Goal: Information Seeking & Learning: Find specific fact

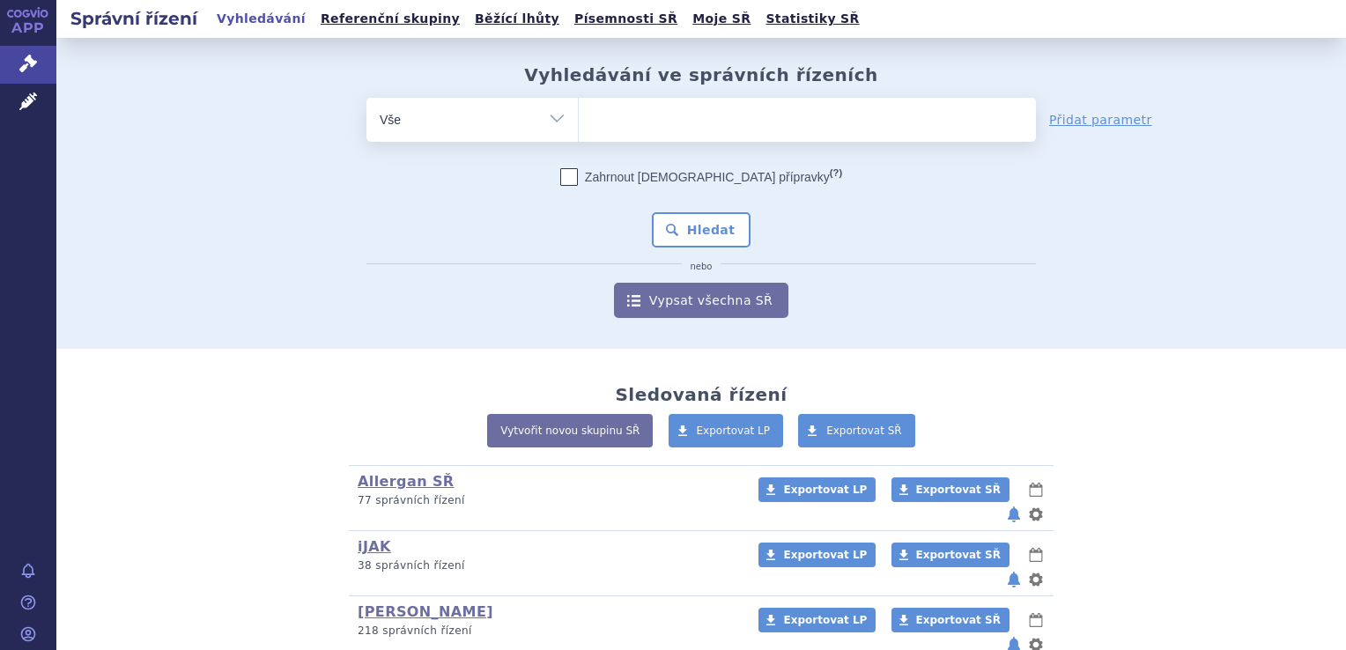
click at [697, 122] on ul at bounding box center [807, 116] width 457 height 37
click at [579, 122] on select at bounding box center [578, 119] width 1 height 44
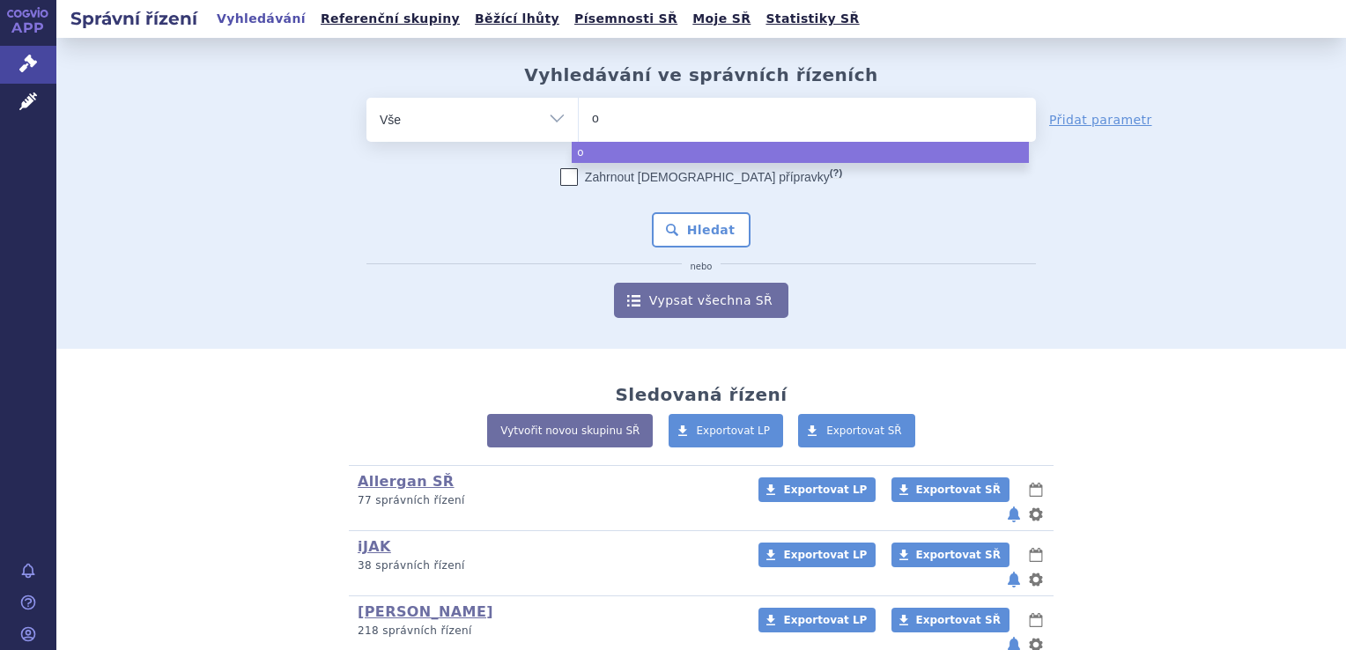
type input "om"
type input "omv"
type input "omvo"
type input "omvoh"
select select "omvoh"
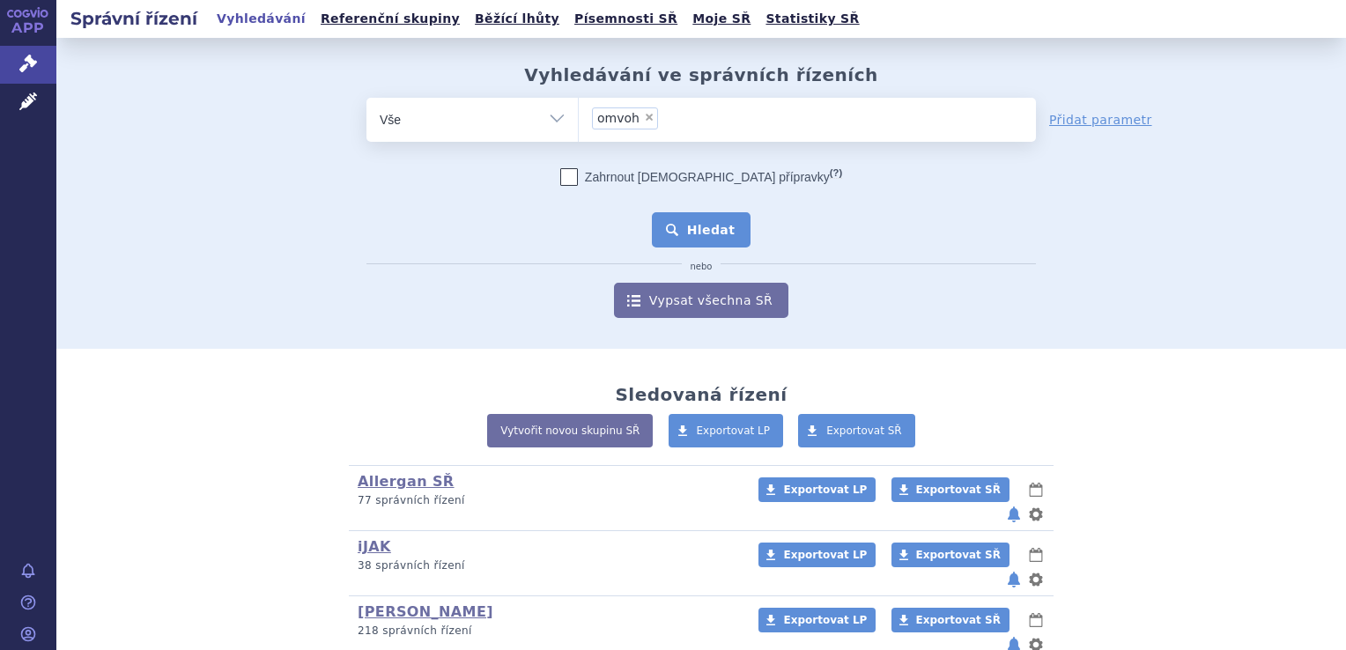
click at [701, 232] on button "Hledat" at bounding box center [702, 229] width 100 height 35
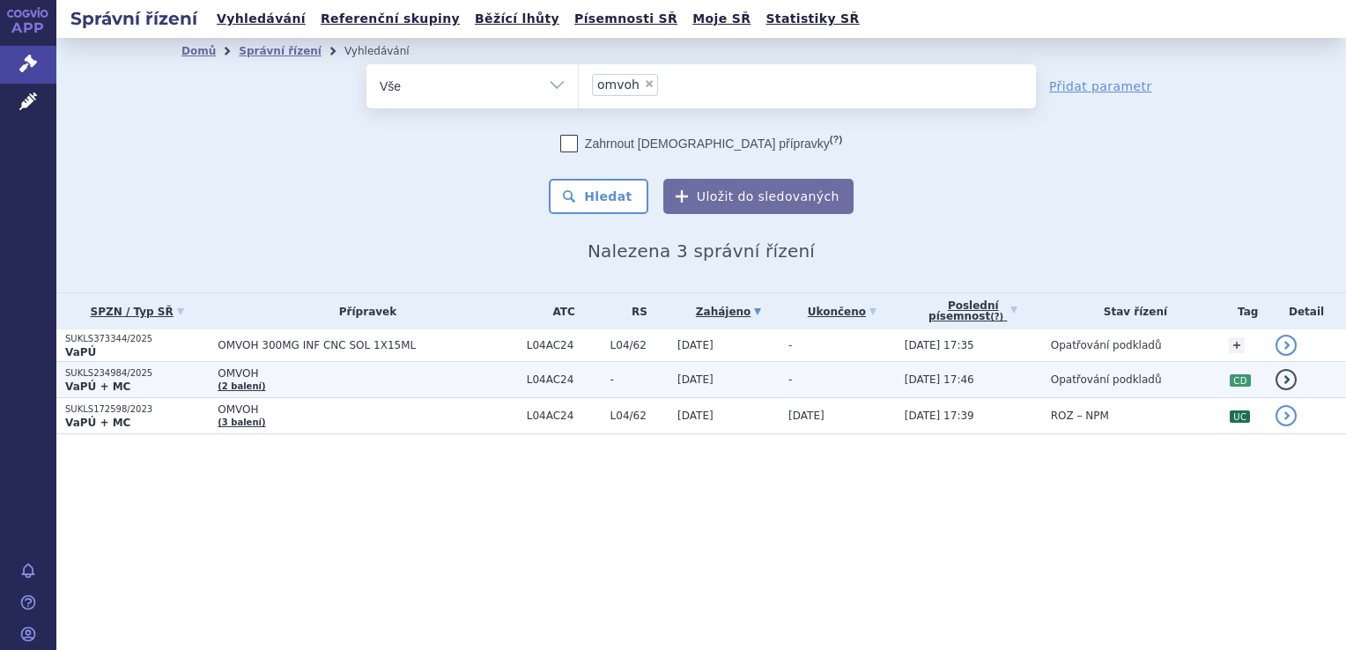
click at [99, 373] on p "SUKLS234984/2025" at bounding box center [137, 373] width 144 height 12
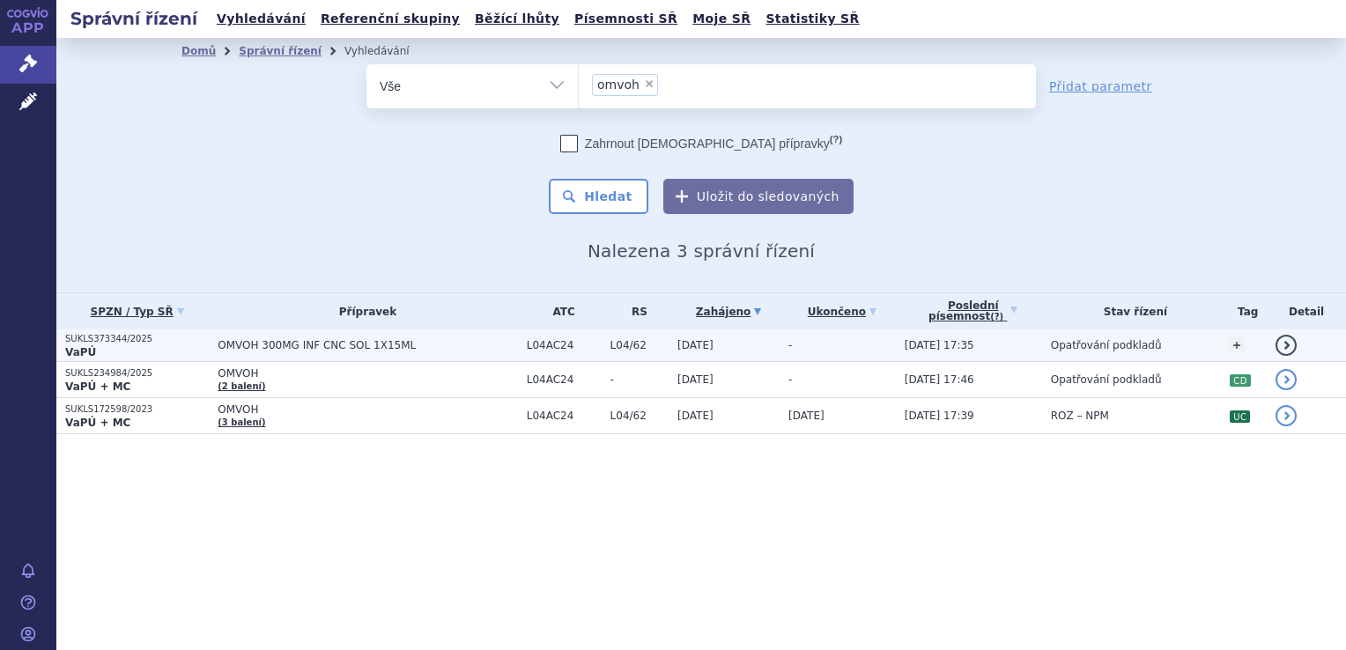
click at [122, 336] on p "SUKLS373344/2025" at bounding box center [137, 339] width 144 height 12
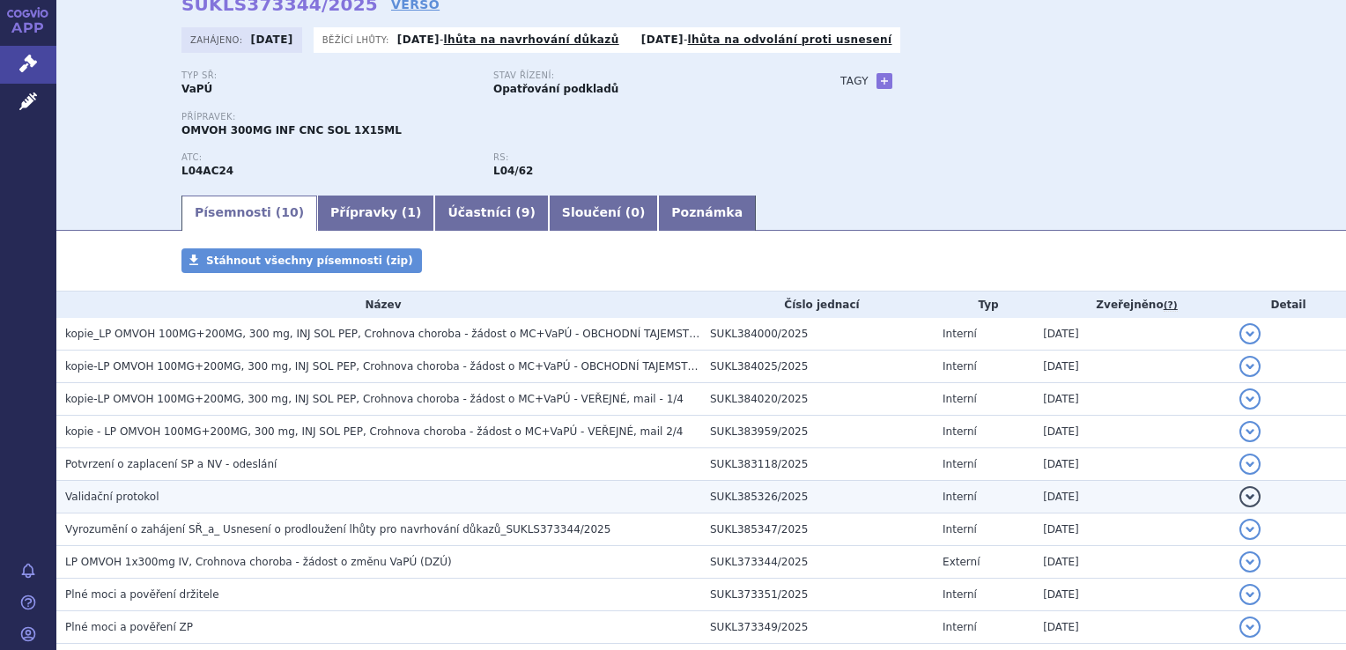
scroll to position [176, 0]
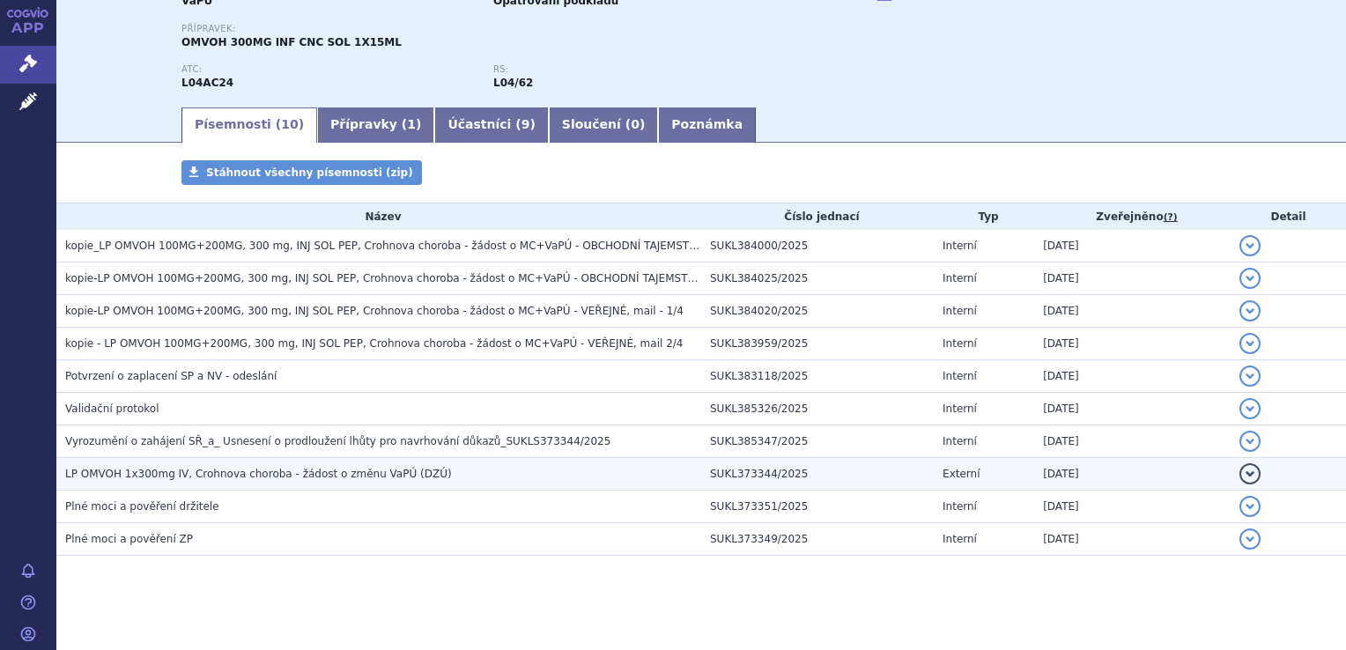
click at [367, 474] on span "LP OMVOH 1x300mg IV, Crohnova choroba - žádost o změnu VaPÚ (DZÚ)" at bounding box center [258, 474] width 387 height 12
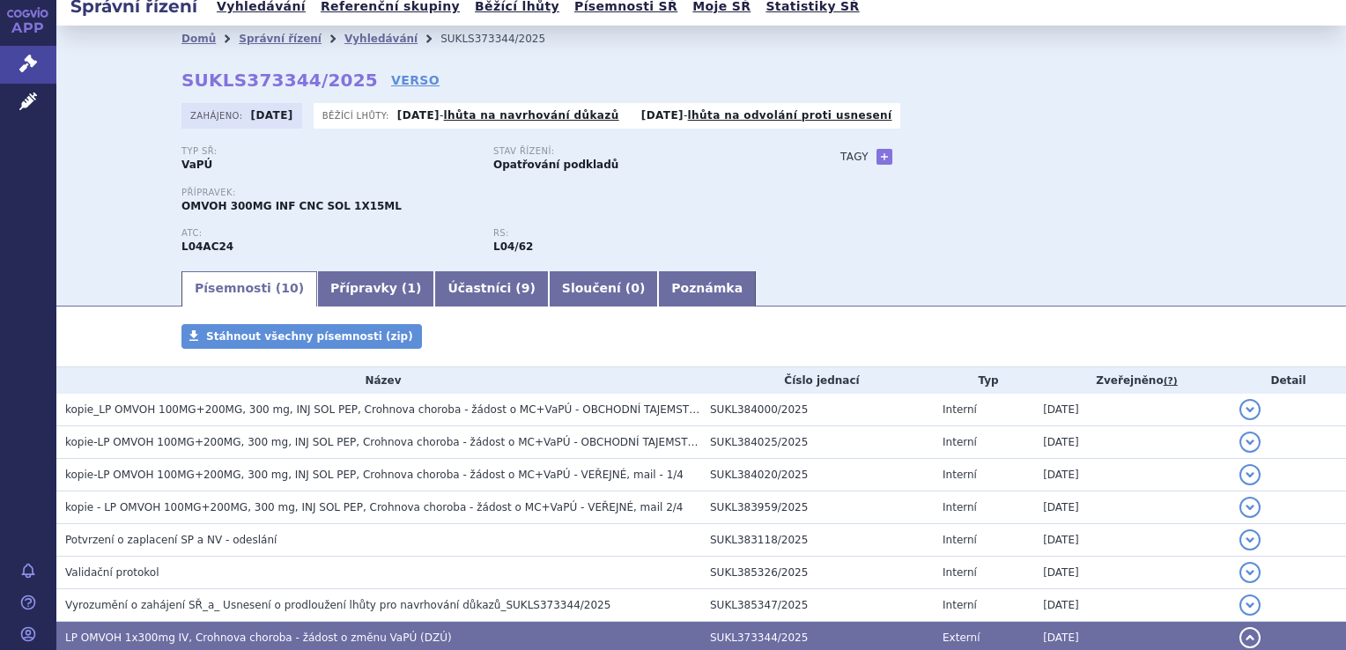
scroll to position [0, 0]
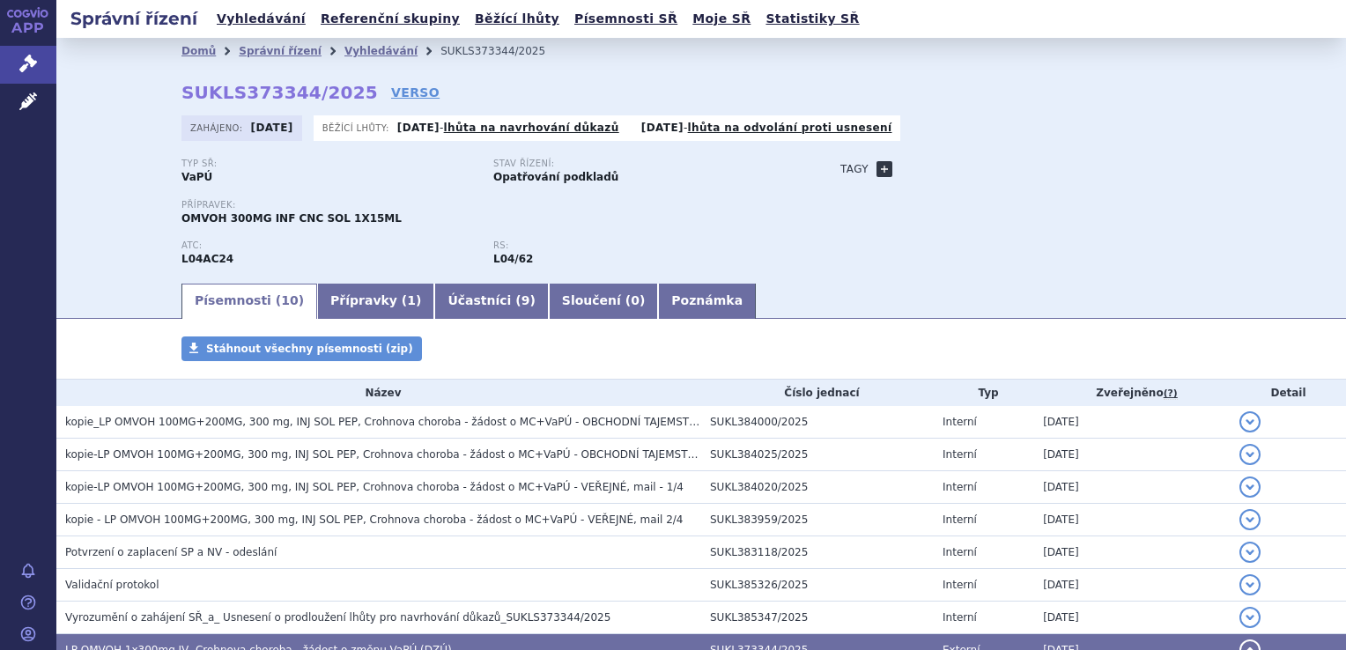
click at [877, 167] on link "+" at bounding box center [884, 169] width 16 height 16
click at [902, 170] on span at bounding box center [963, 169] width 127 height 23
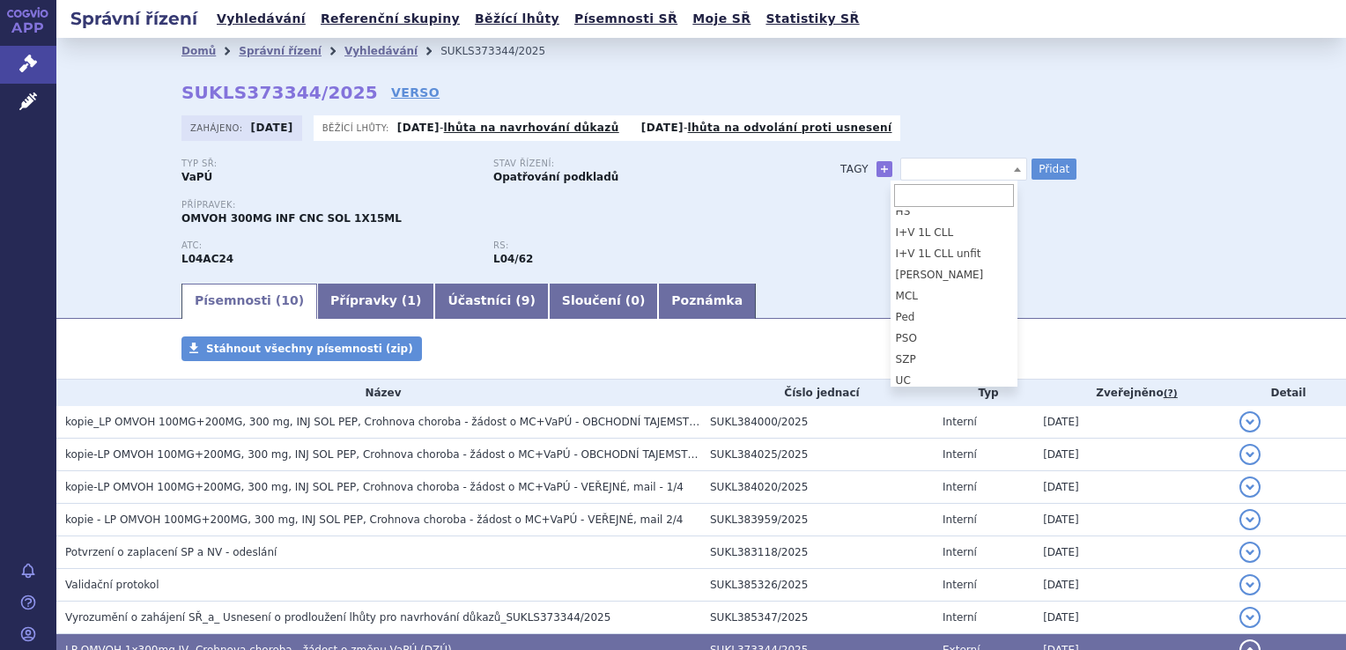
scroll to position [141, 0]
select select "UC"
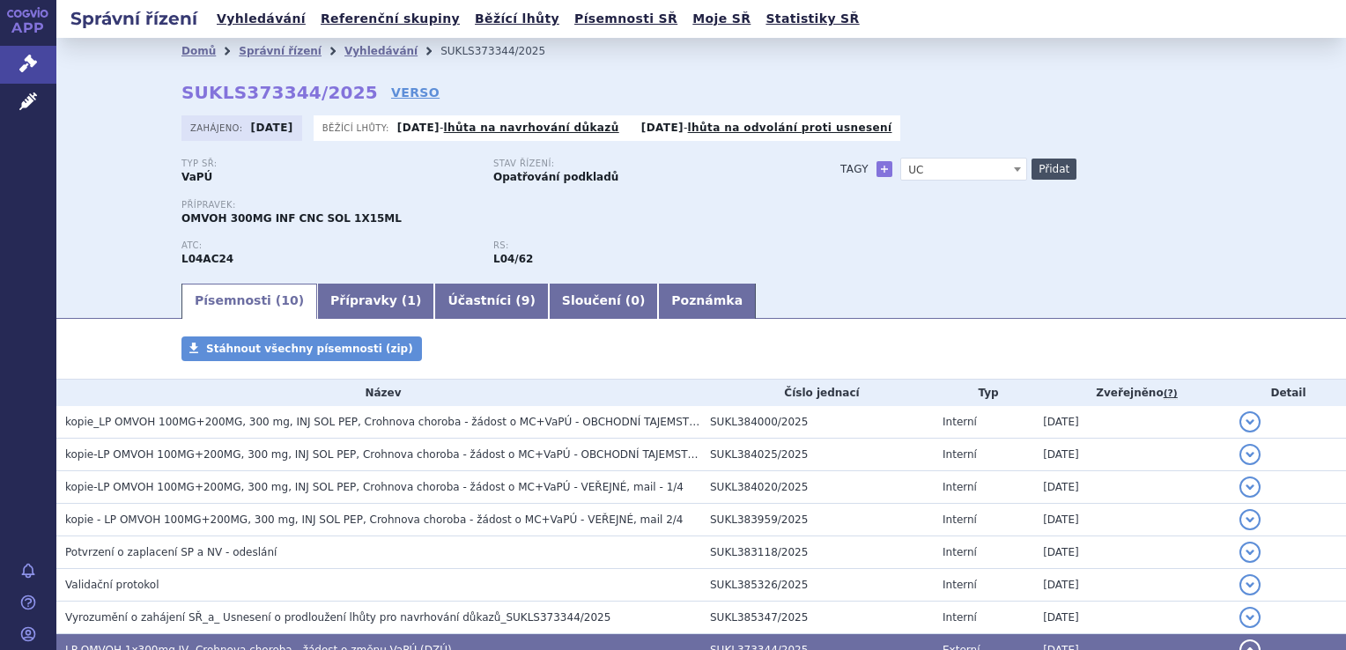
click at [1045, 166] on button "Přidat" at bounding box center [1053, 169] width 45 height 21
select select
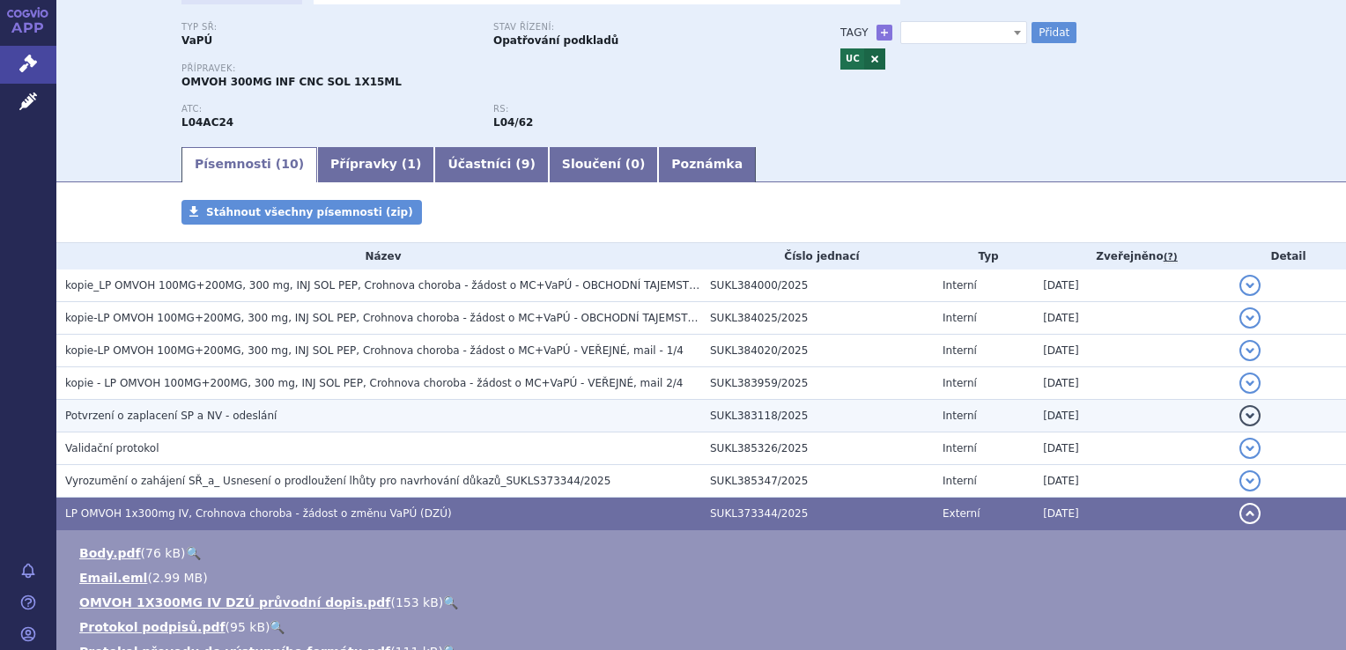
scroll to position [176, 0]
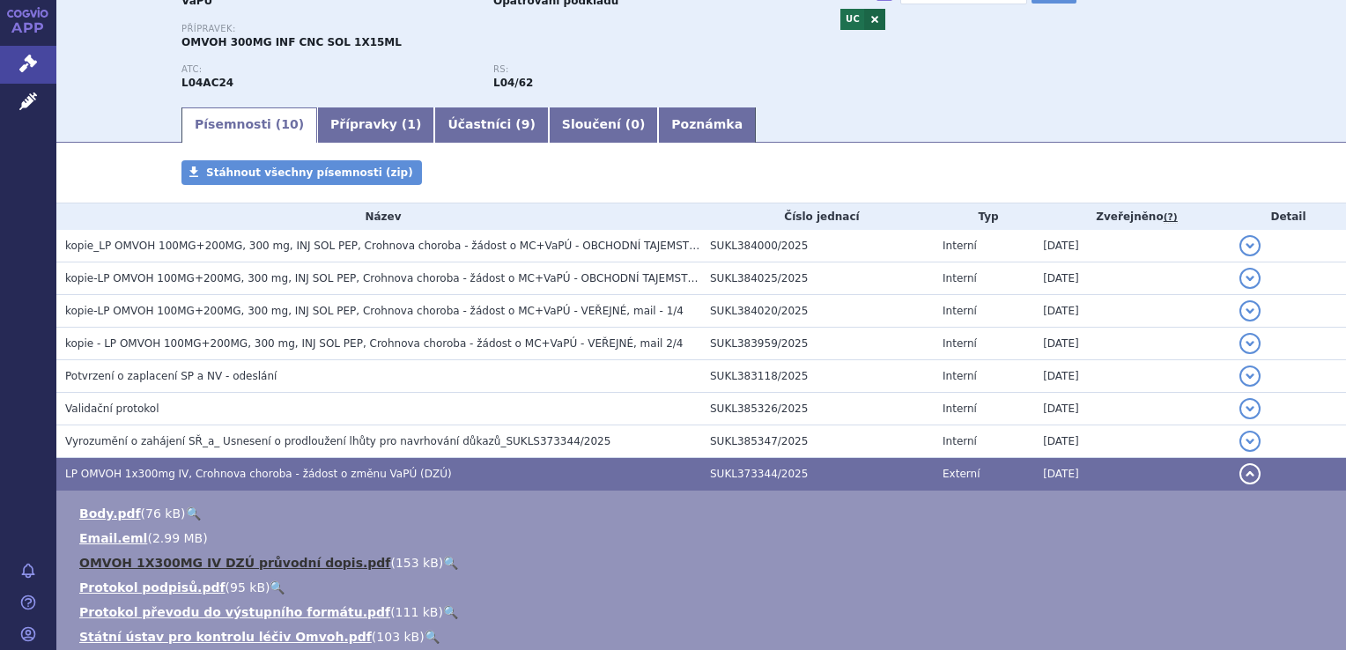
click at [299, 562] on link "OMVOH 1X300MG IV DZÚ průvodní dopis.pdf" at bounding box center [234, 563] width 311 height 14
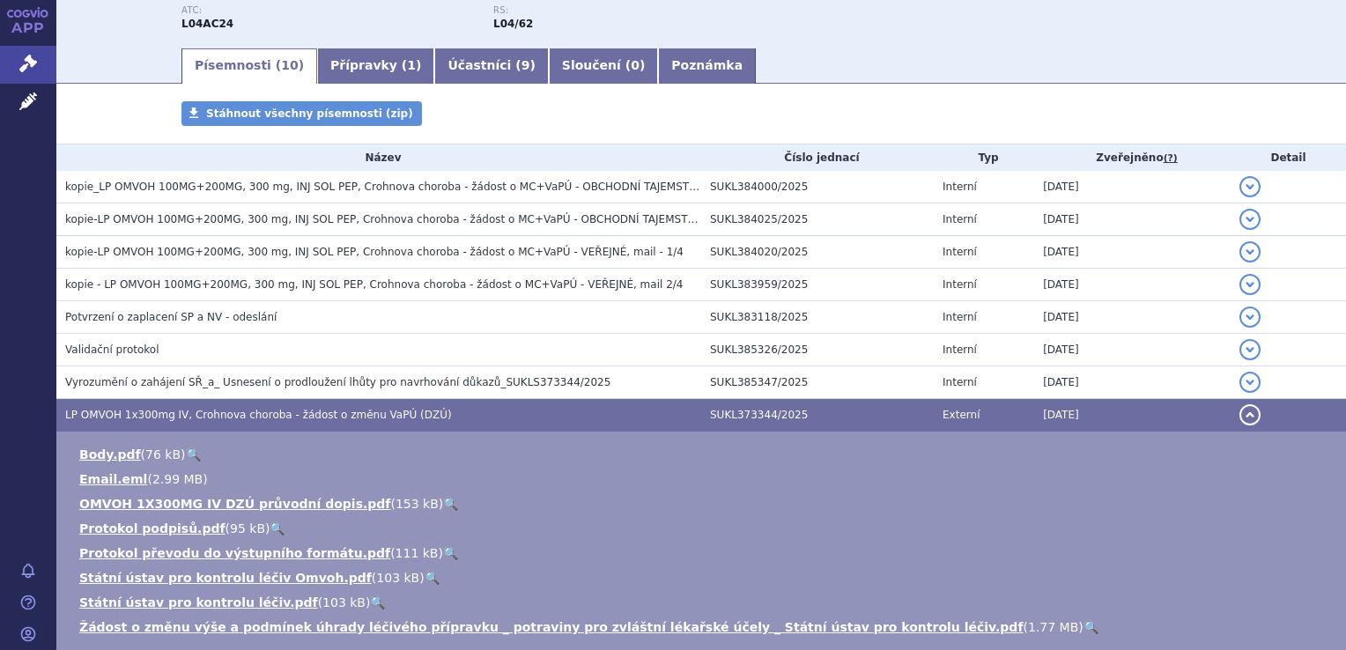
scroll to position [264, 0]
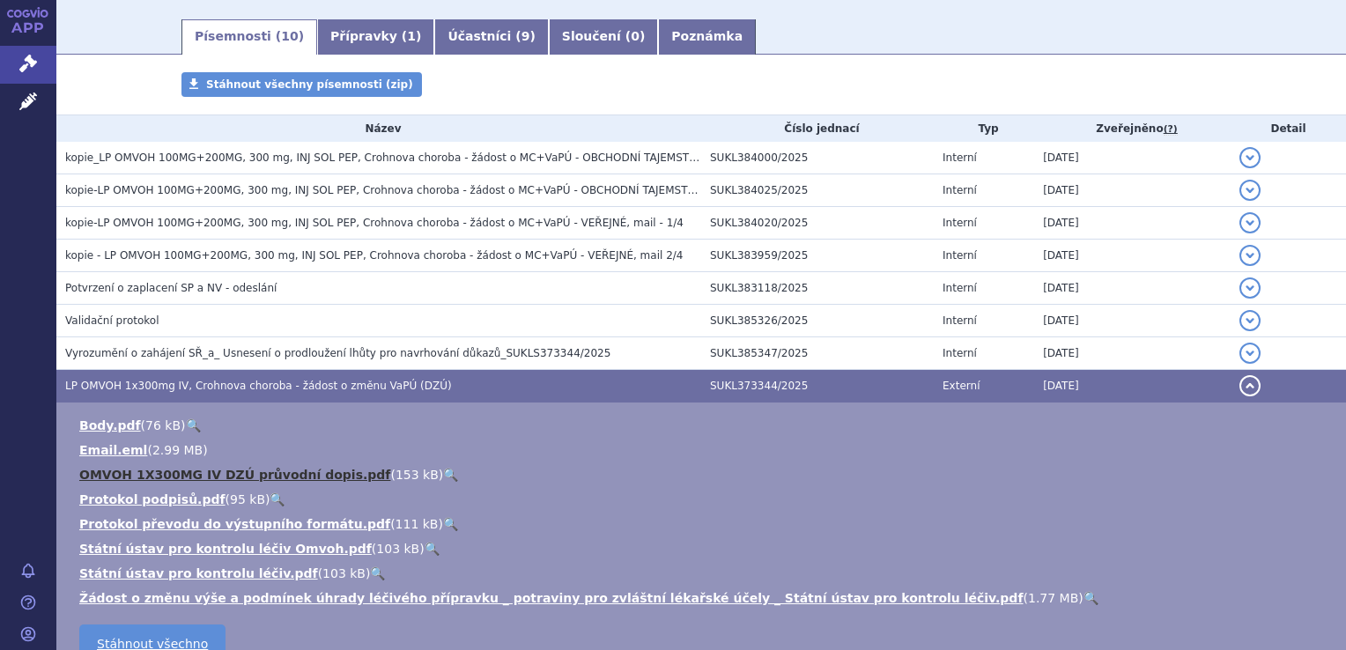
click at [280, 477] on link "OMVOH 1X300MG IV DZÚ průvodní dopis.pdf" at bounding box center [234, 475] width 311 height 14
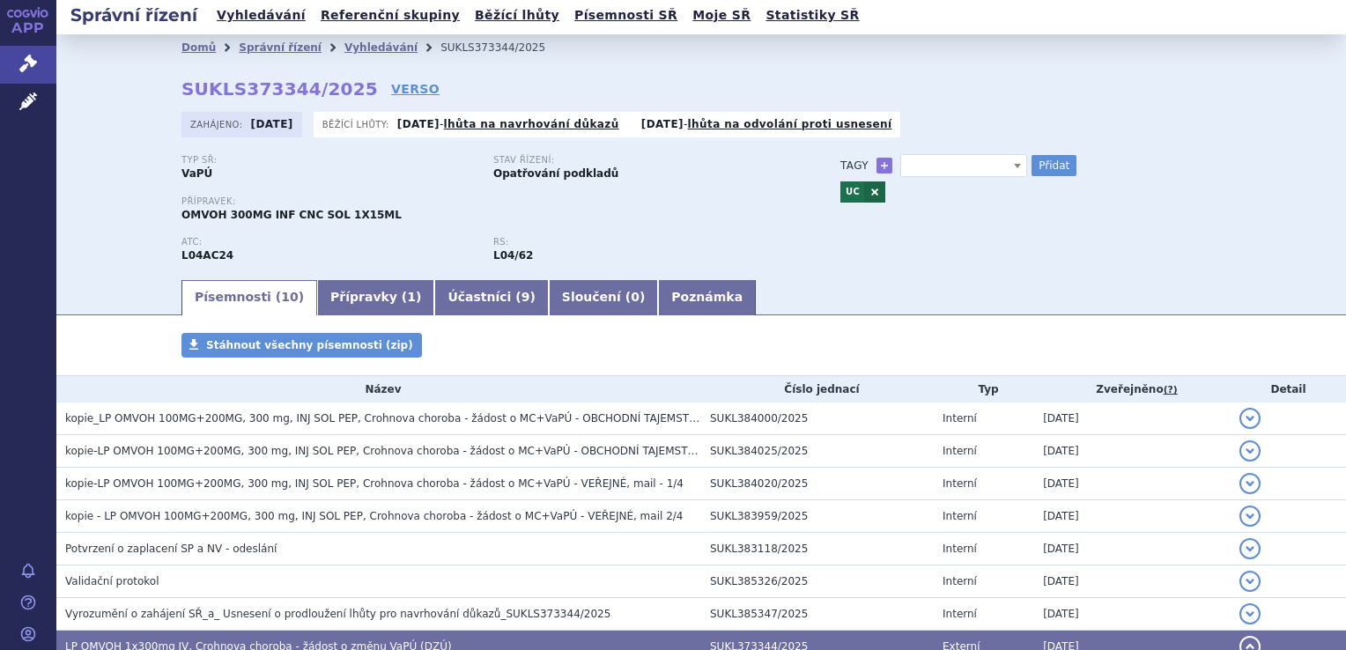
scroll to position [0, 0]
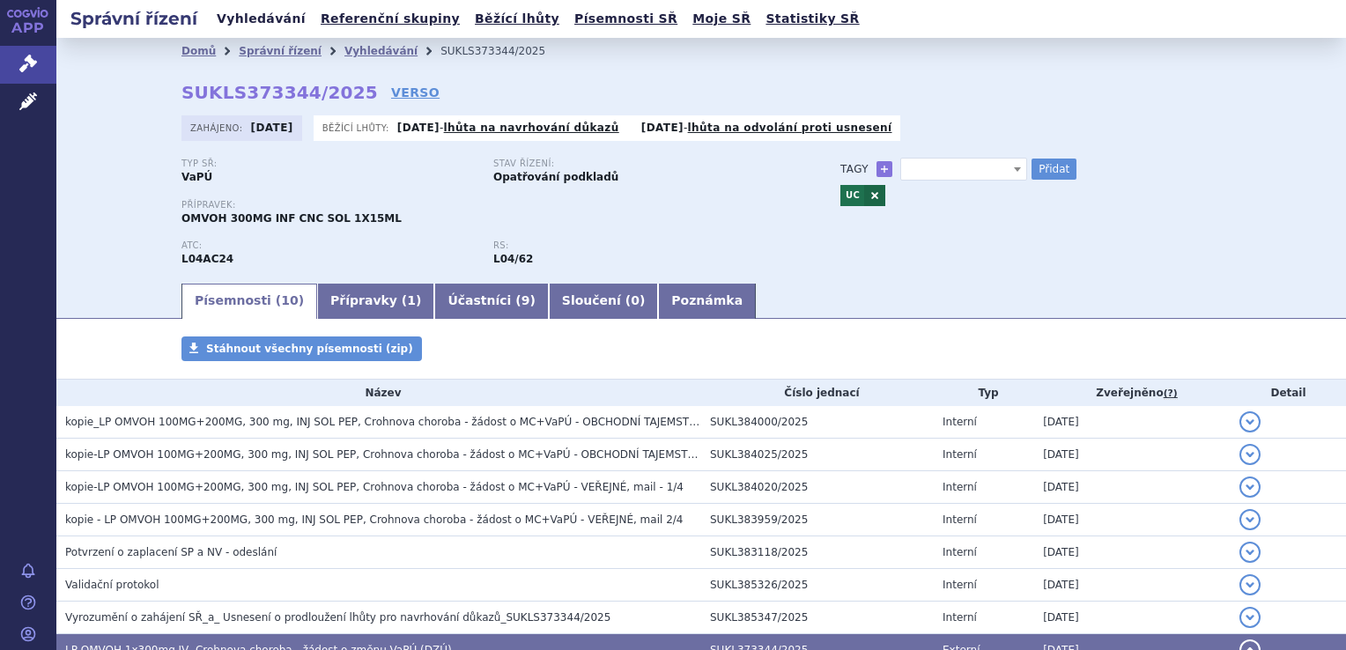
click at [275, 20] on link "Vyhledávání" at bounding box center [261, 19] width 100 height 24
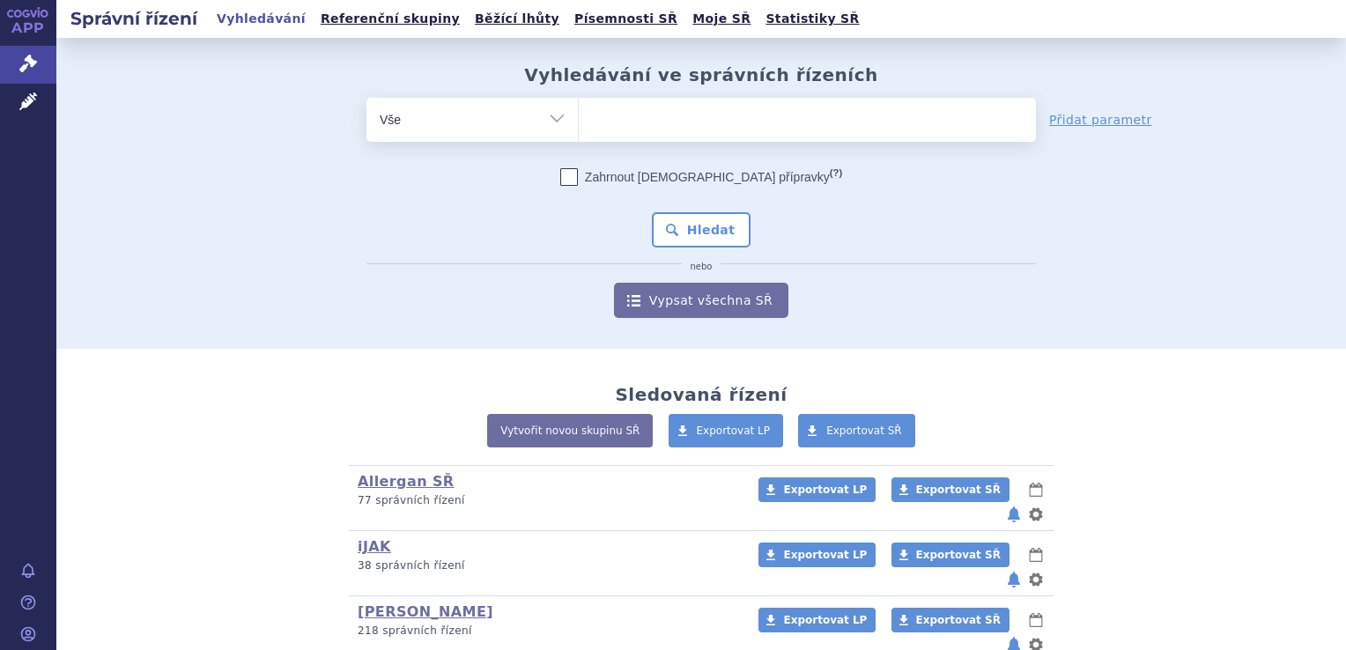
click at [611, 121] on ul at bounding box center [807, 116] width 457 height 37
click at [579, 121] on select at bounding box center [578, 119] width 1 height 44
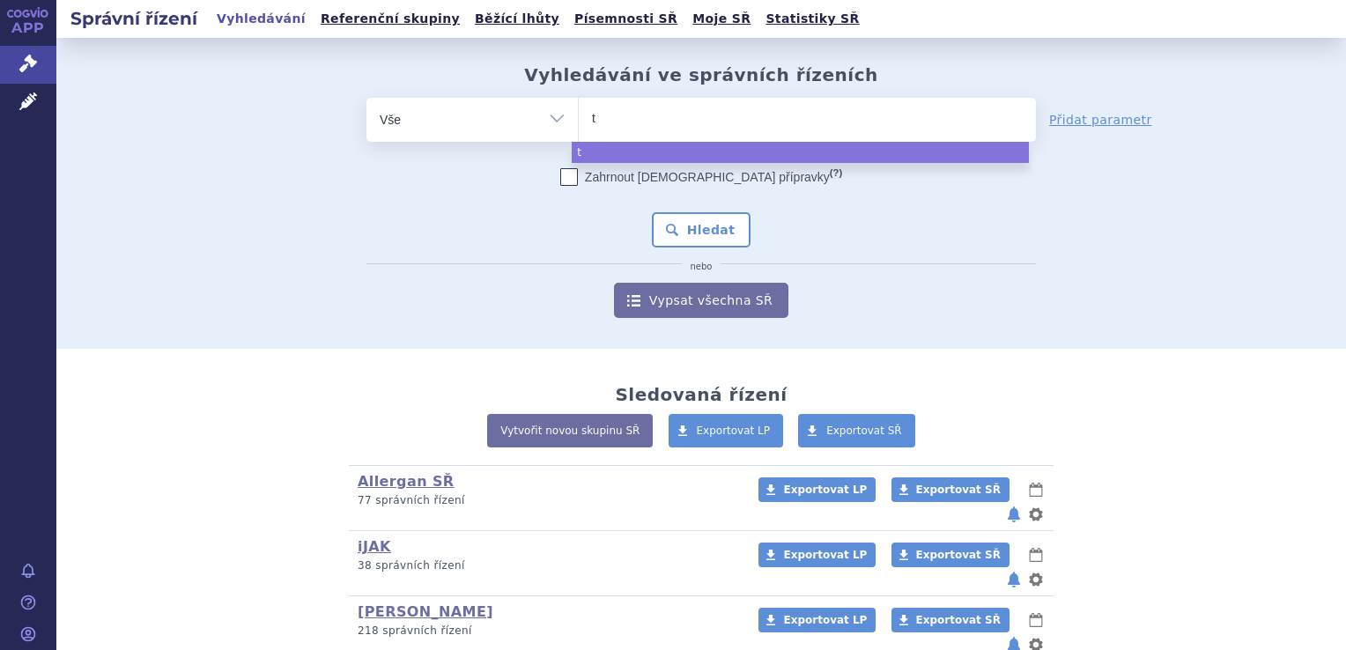
type input "tr"
type input "tre"
type input "trem"
select select "trem"
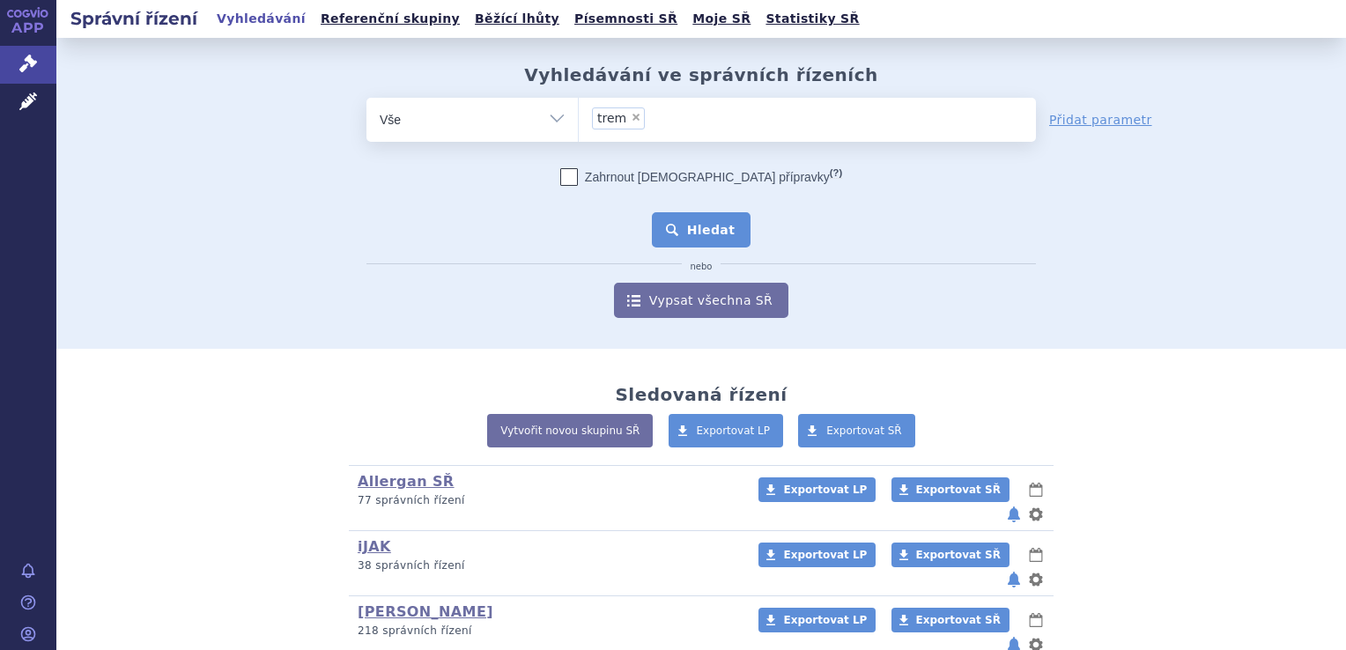
click at [702, 228] on button "Hledat" at bounding box center [702, 229] width 100 height 35
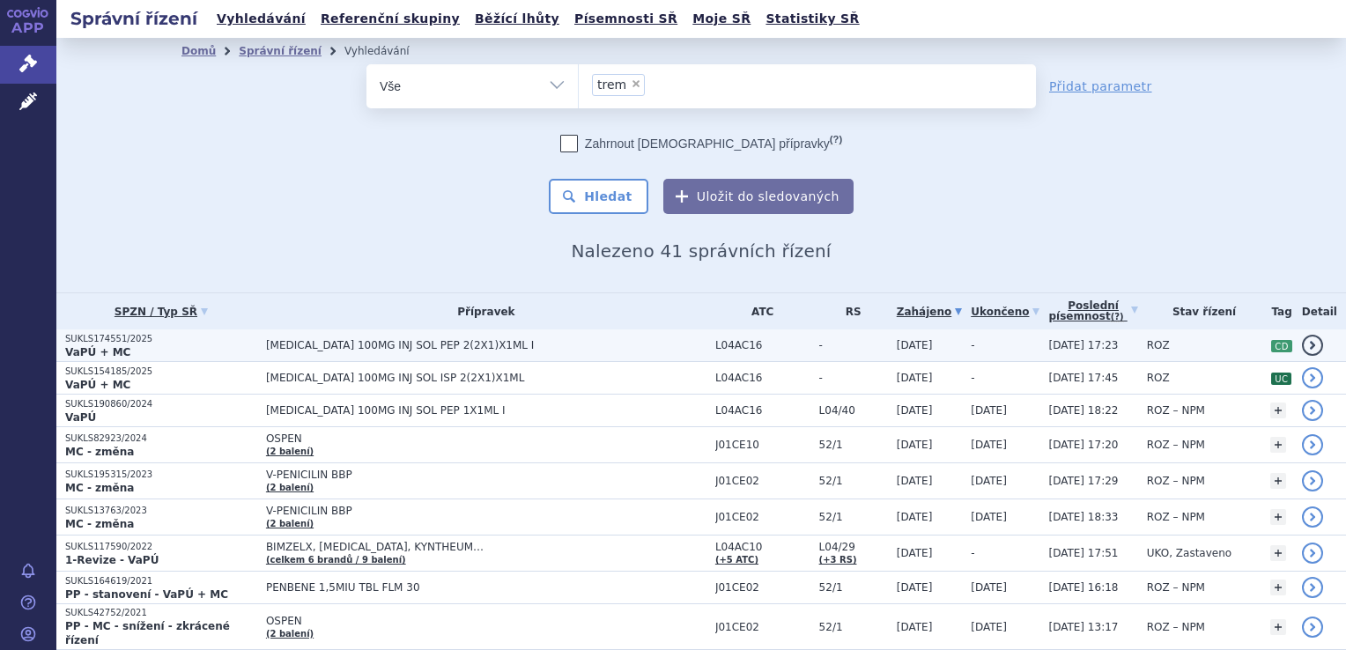
click at [99, 346] on strong "VaPÚ + MC" at bounding box center [97, 352] width 65 height 12
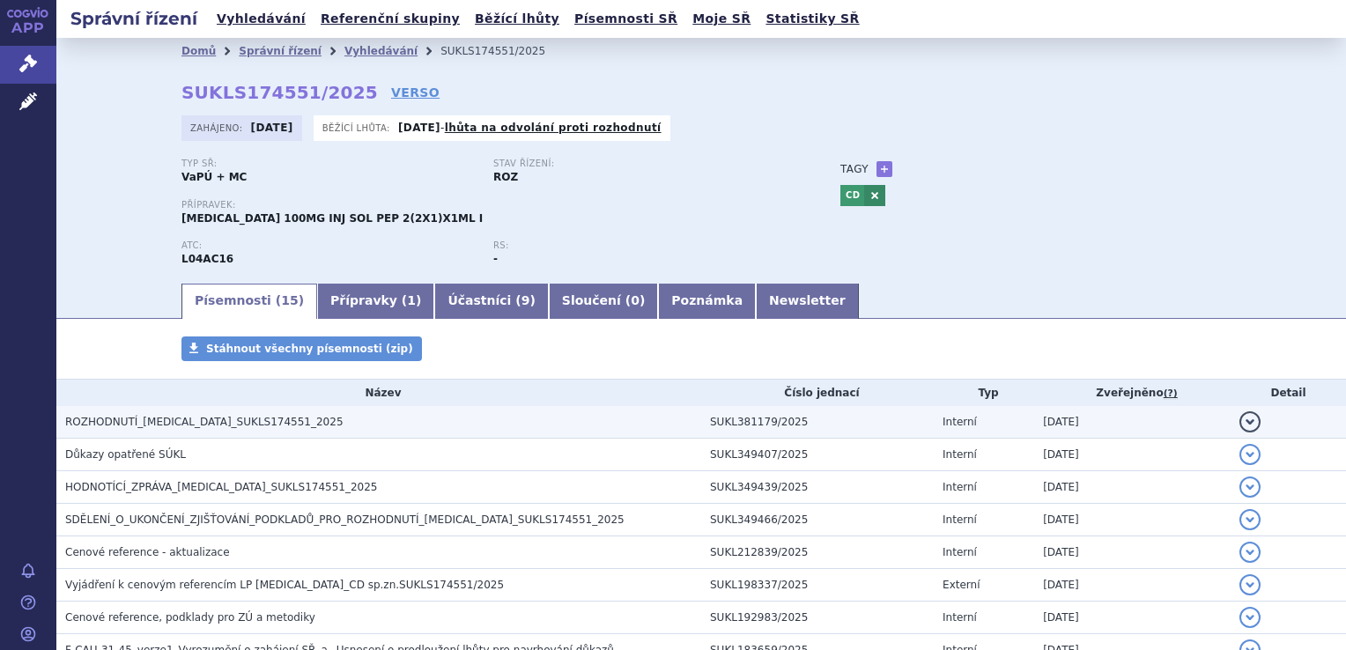
click at [167, 424] on span "ROZHODNUTÍ_[MEDICAL_DATA]_SUKLS174551_2025" at bounding box center [204, 422] width 278 height 12
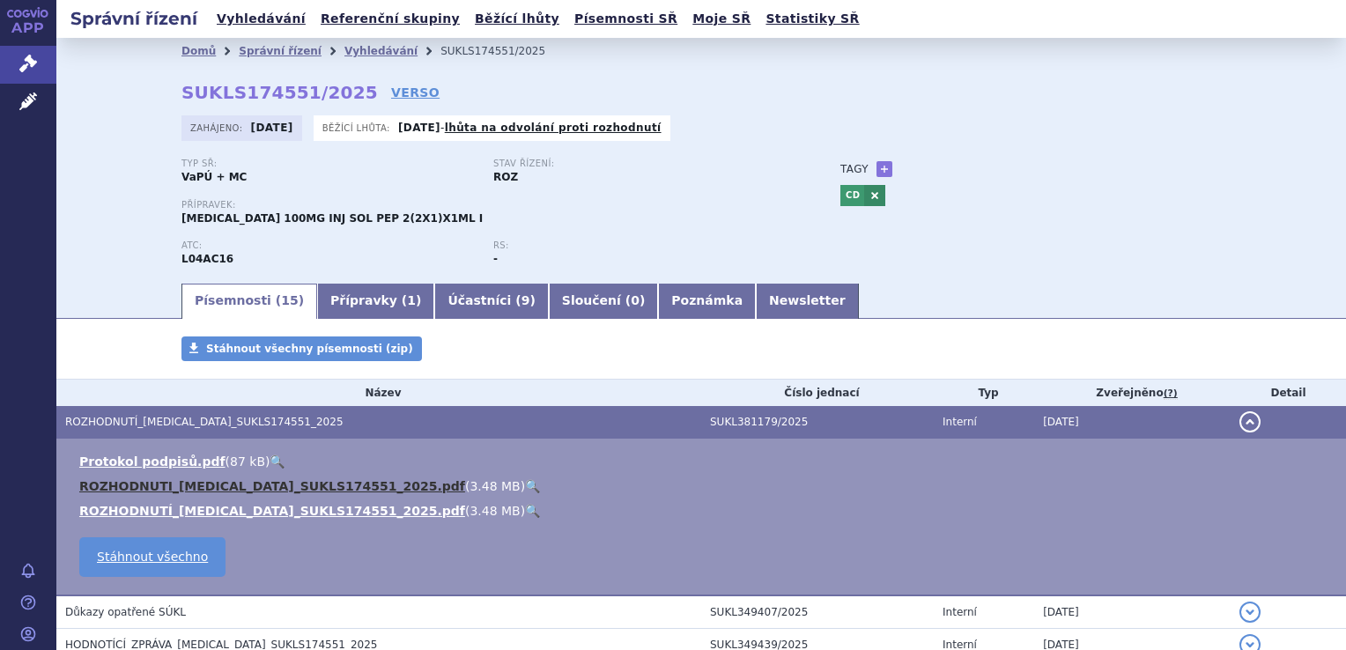
click at [171, 484] on link "ROZHODNUTI_[MEDICAL_DATA]_SUKLS174551_2025.pdf" at bounding box center [272, 486] width 386 height 14
